Goal: Information Seeking & Learning: Learn about a topic

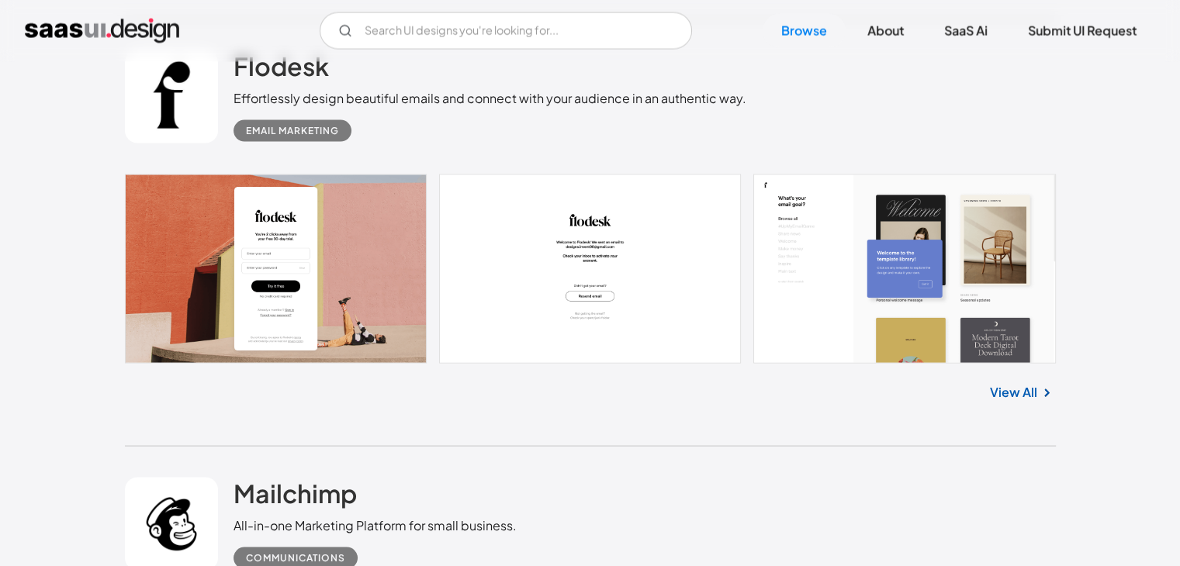
scroll to position [2990, 0]
click at [333, 240] on link at bounding box center [590, 269] width 931 height 189
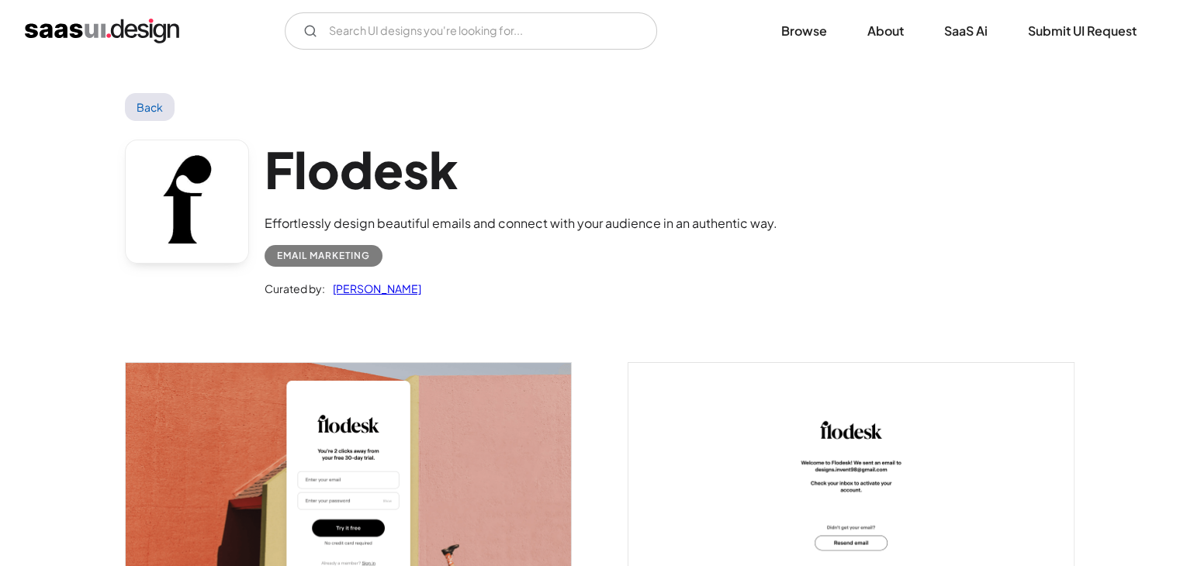
click at [400, 434] on img "open lightbox" at bounding box center [348, 502] width 445 height 278
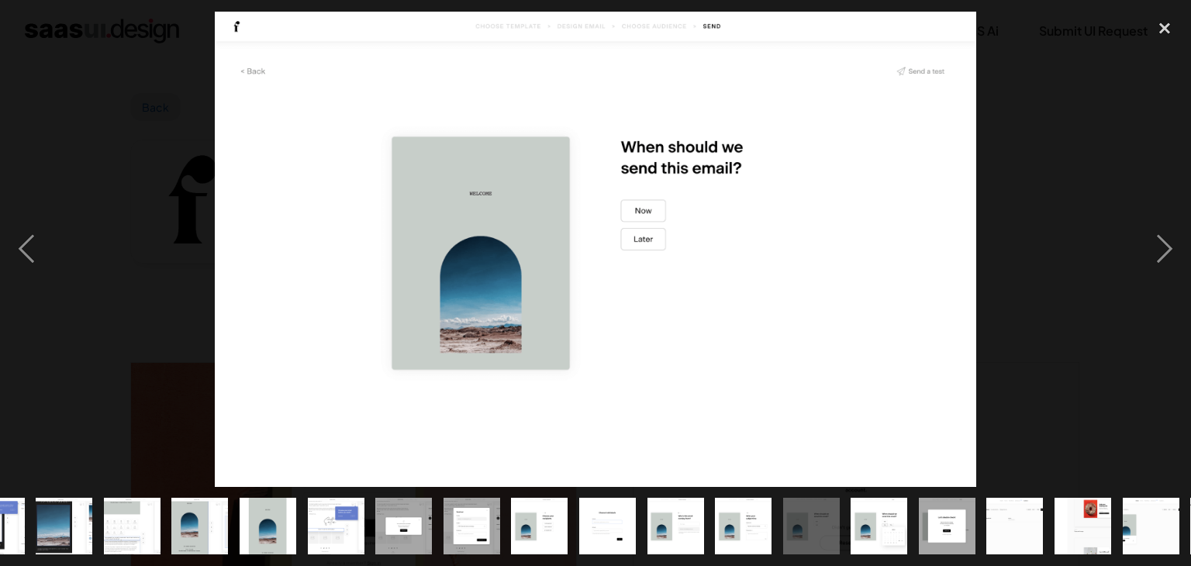
scroll to position [0, 517]
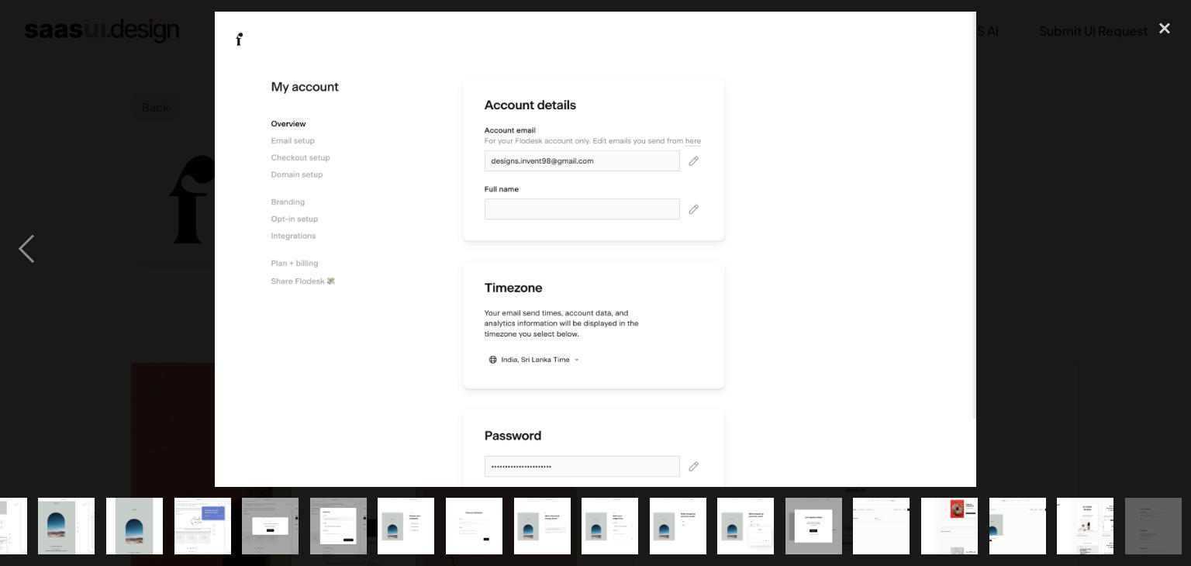
click at [1113, 164] on div at bounding box center [595, 249] width 1191 height 475
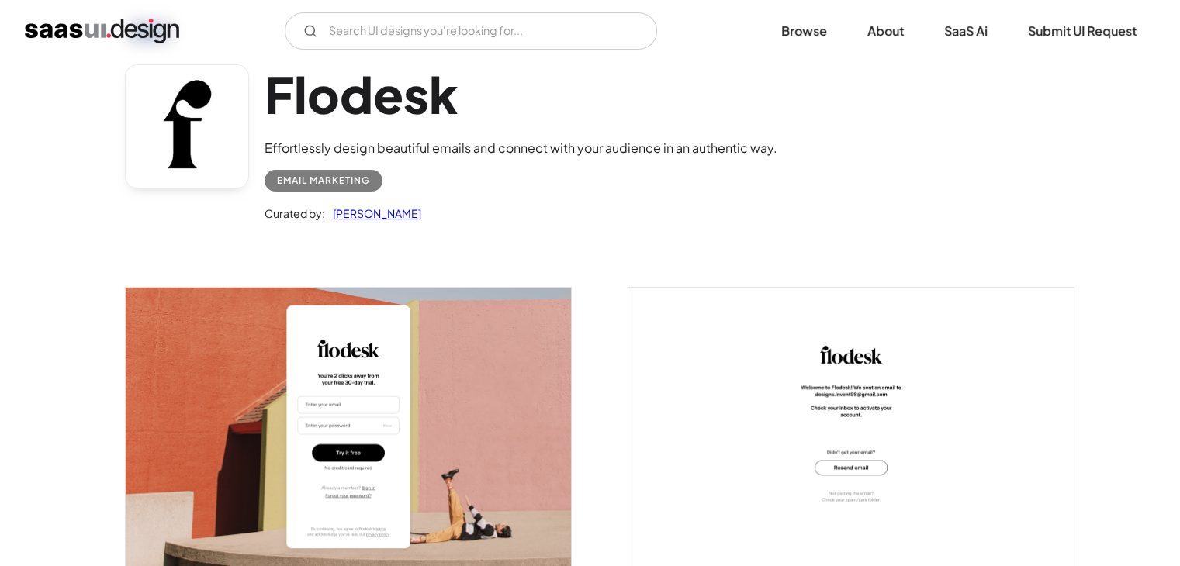
scroll to position [0, 0]
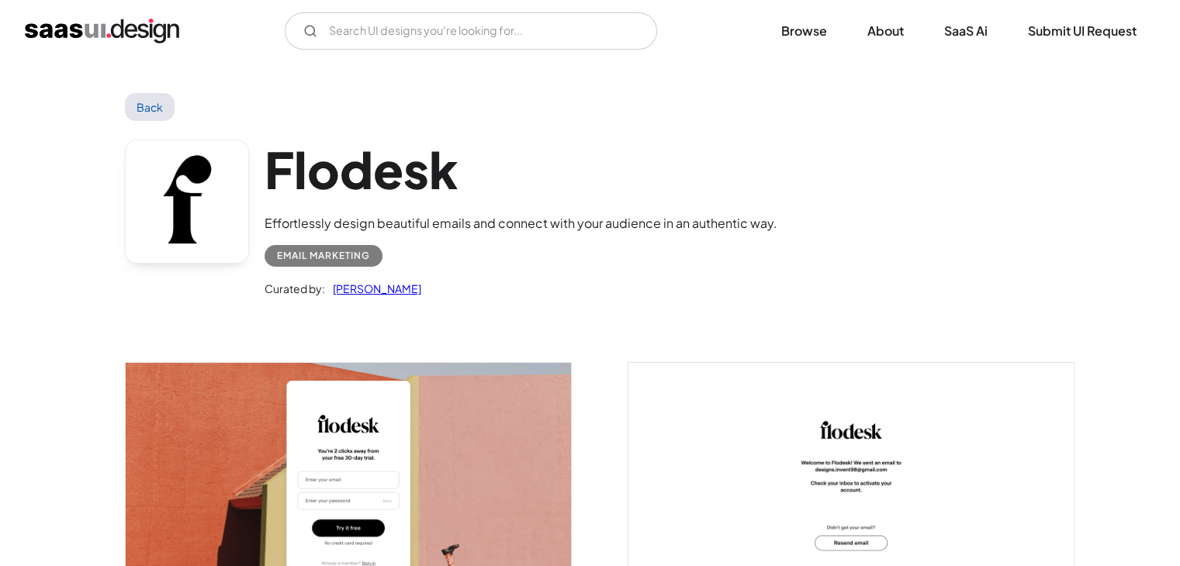
click at [155, 109] on link "Back" at bounding box center [150, 107] width 50 height 28
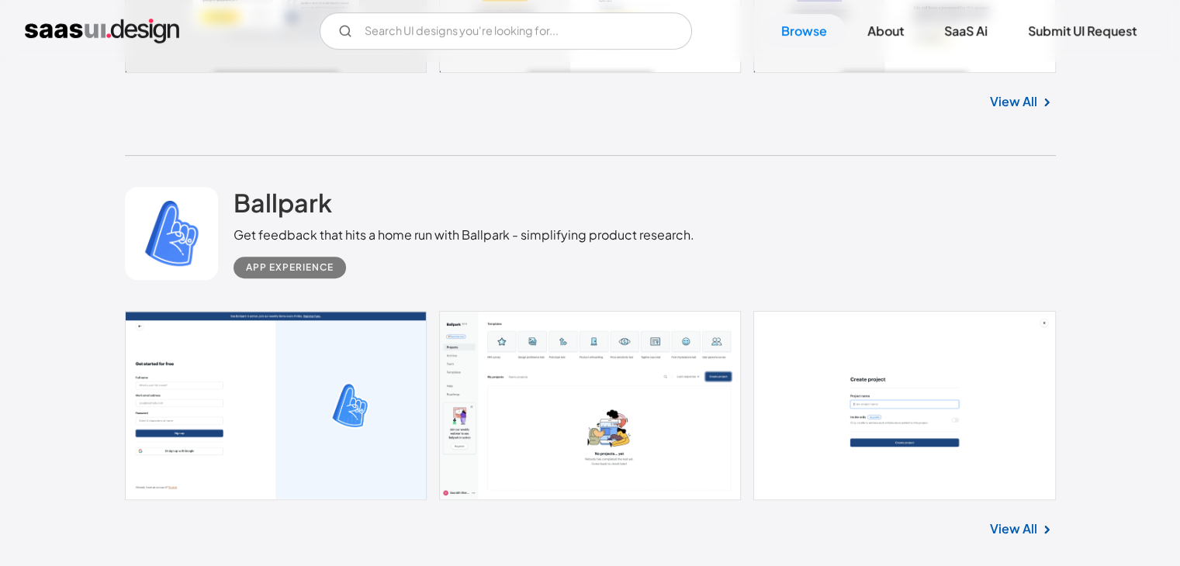
scroll to position [6584, 0]
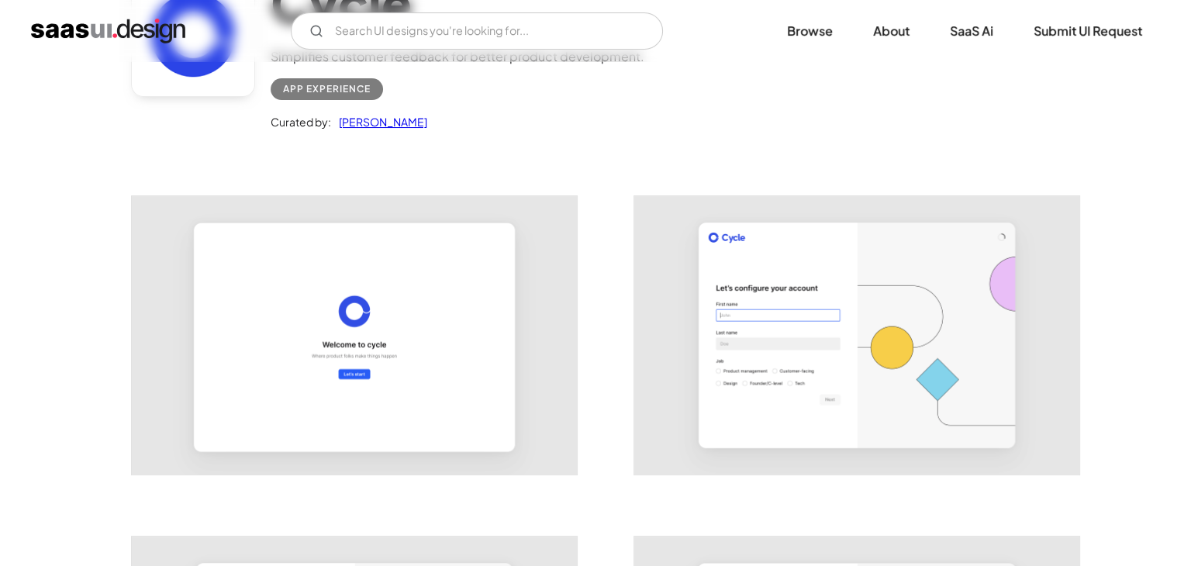
scroll to position [254, 0]
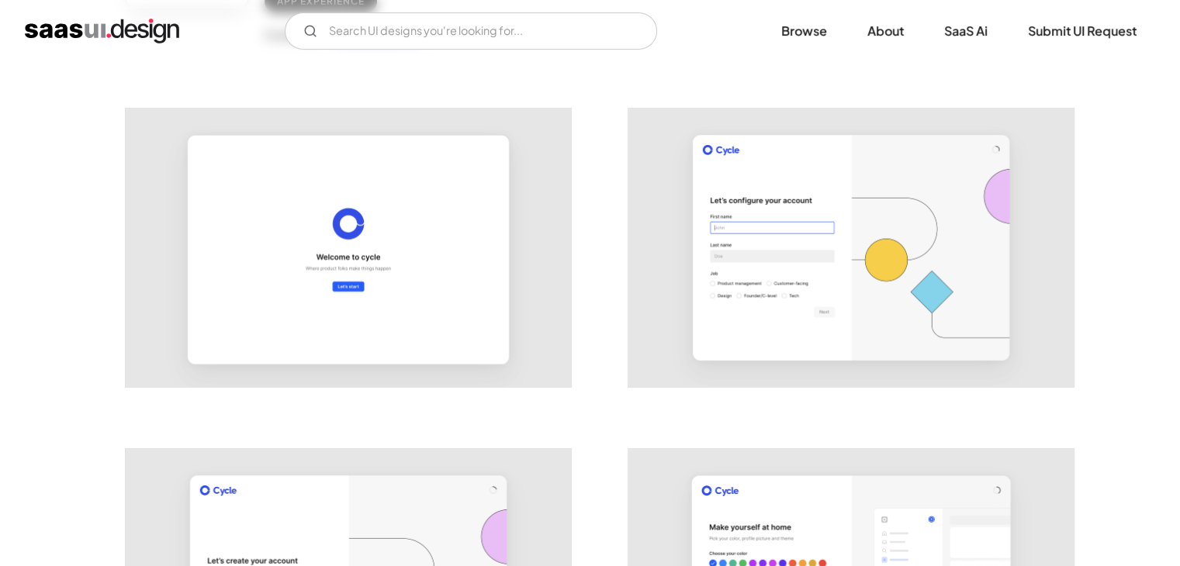
click at [446, 334] on img "open lightbox" at bounding box center [348, 248] width 445 height 278
